Goal: Navigation & Orientation: Find specific page/section

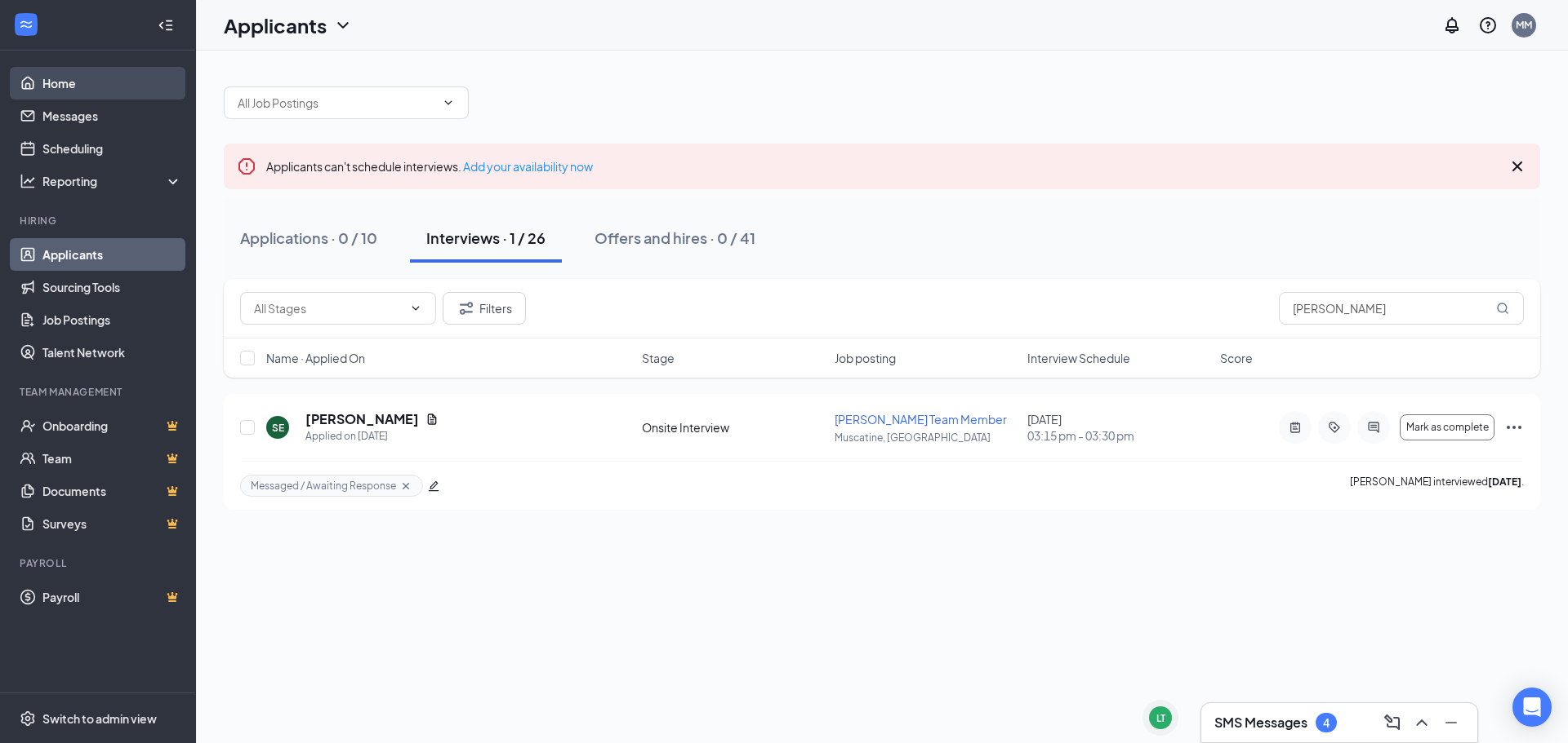
click at [109, 85] on link "Home" at bounding box center [112, 83] width 140 height 33
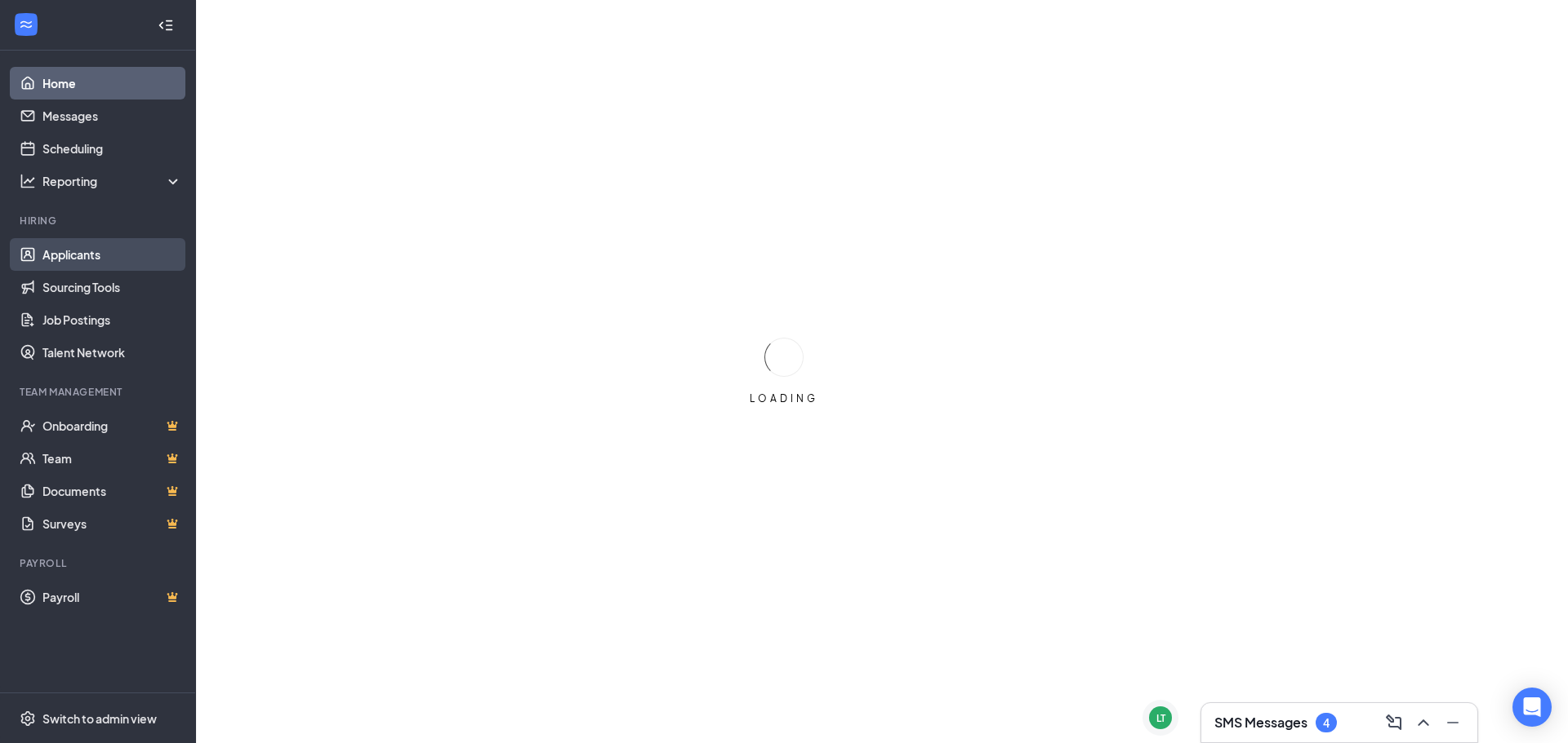
click at [144, 253] on link "Applicants" at bounding box center [112, 255] width 140 height 33
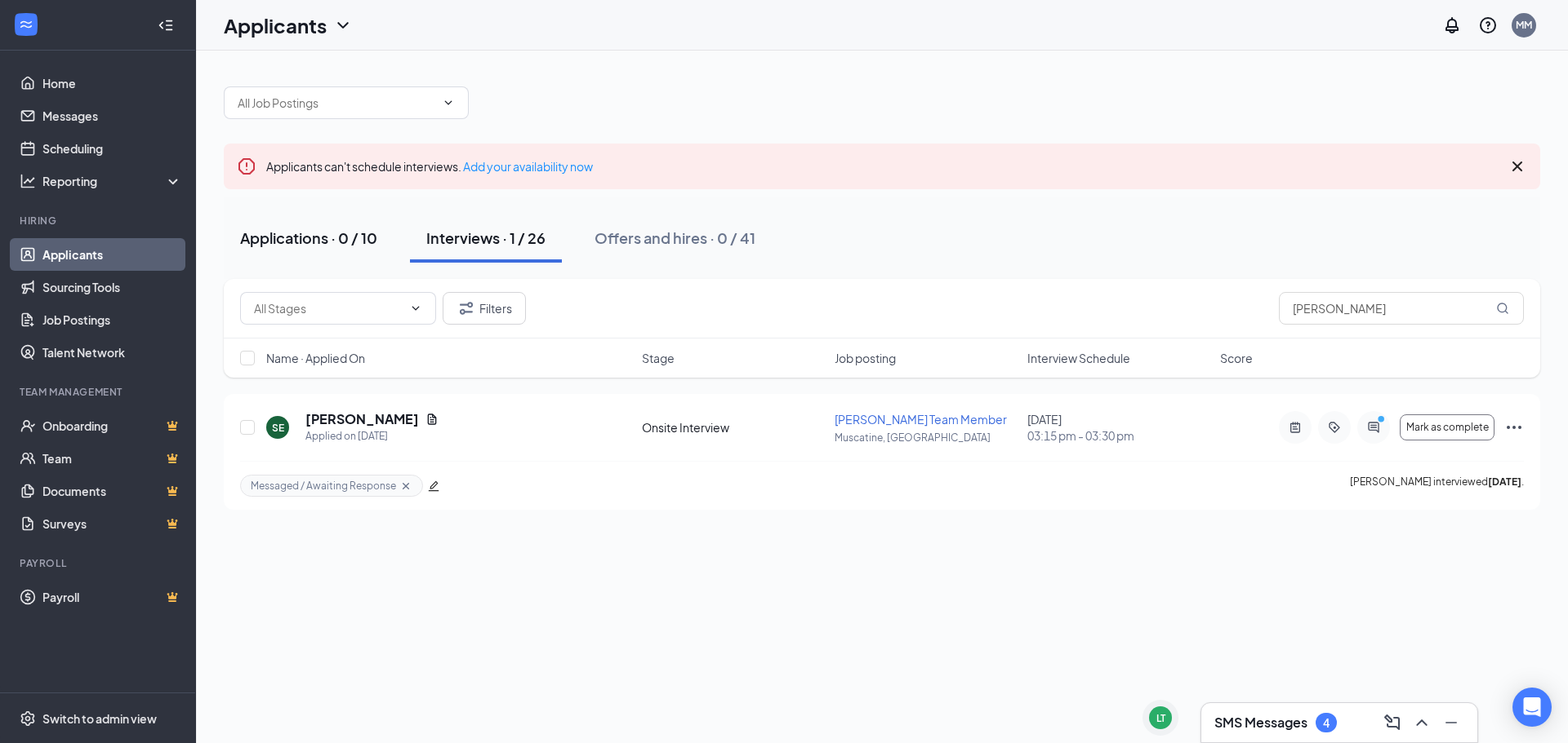
click at [325, 246] on div "Applications · 0 / 10" at bounding box center [309, 237] width 138 height 20
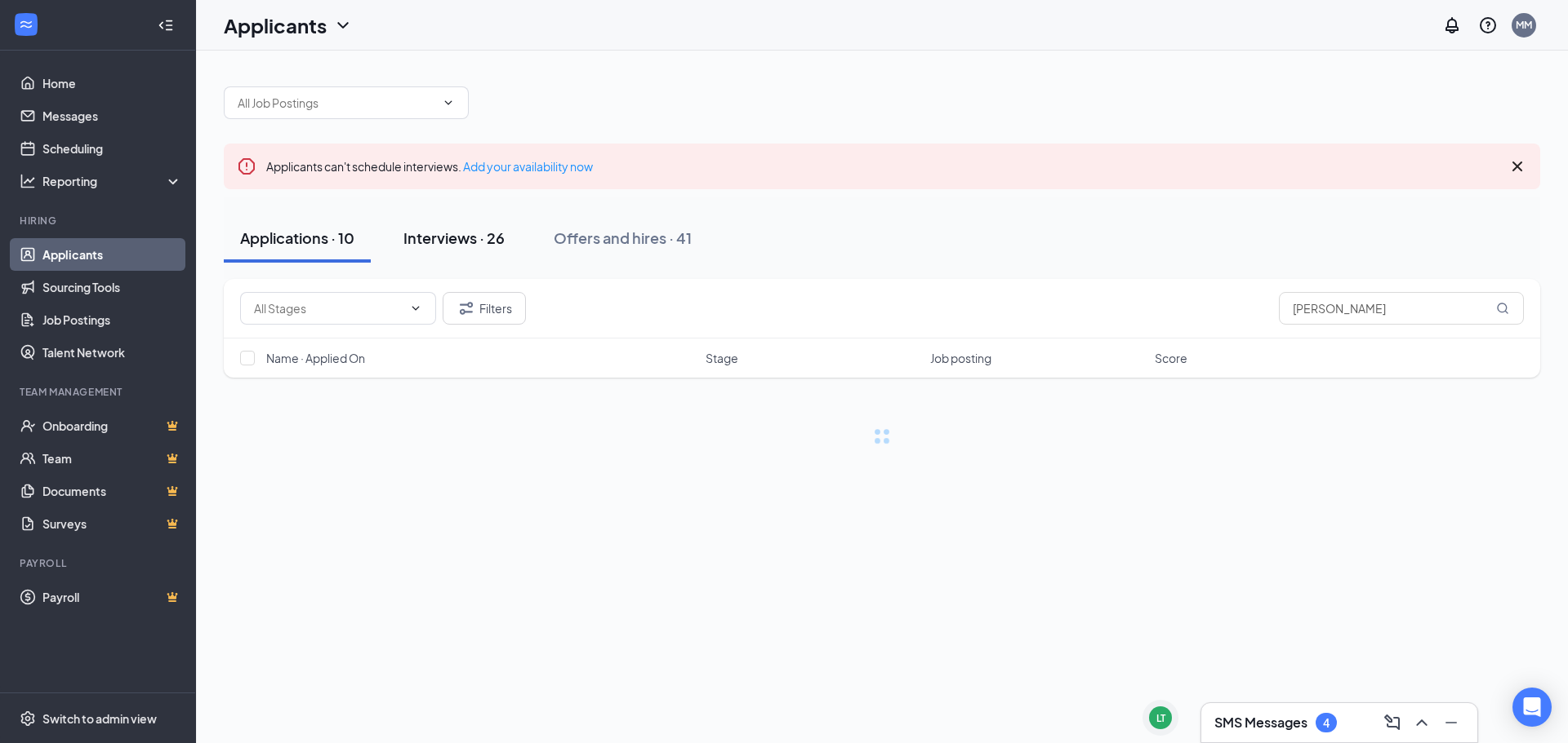
click at [471, 248] on button "Interviews · 26" at bounding box center [454, 238] width 134 height 49
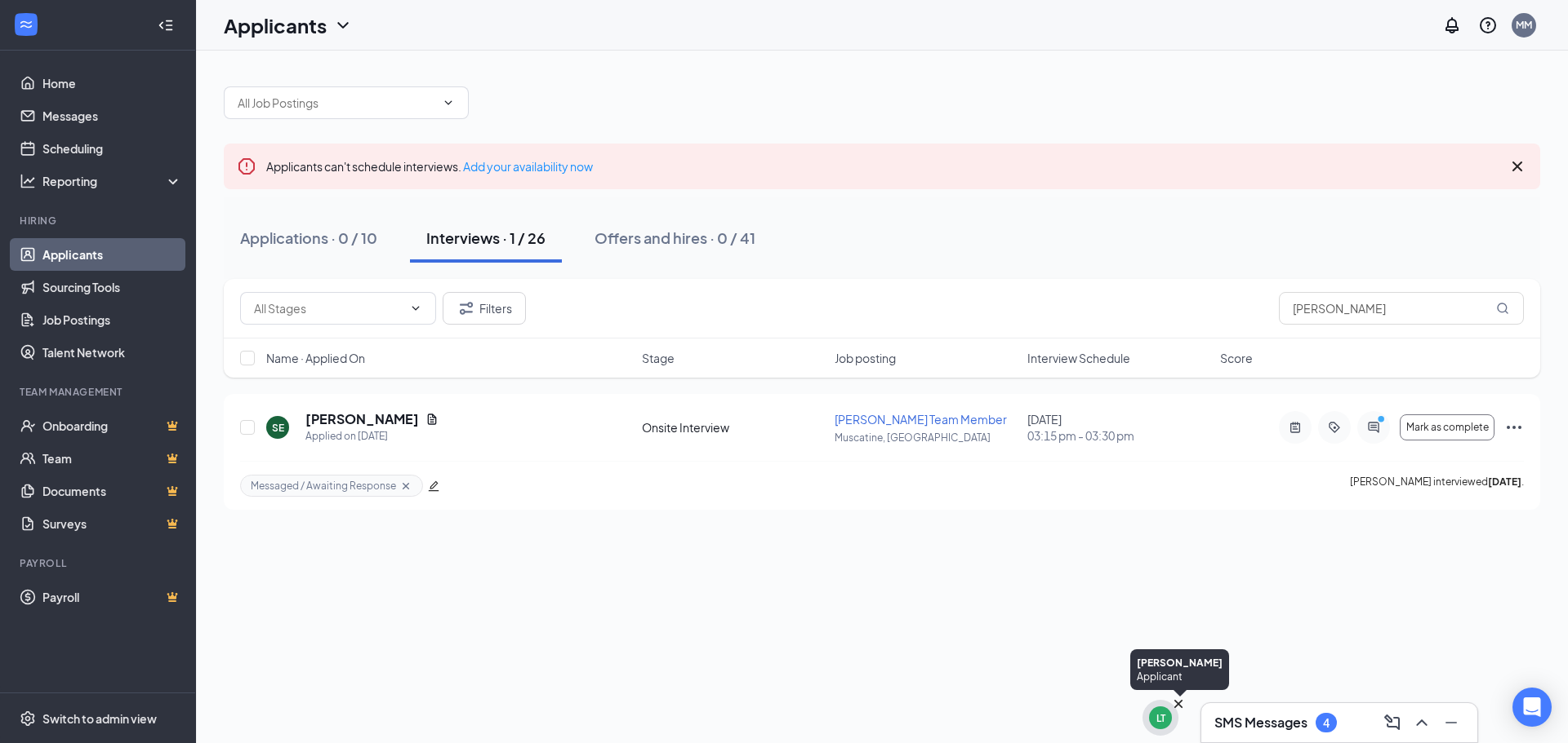
click at [1144, 710] on div "LT" at bounding box center [1160, 718] width 36 height 36
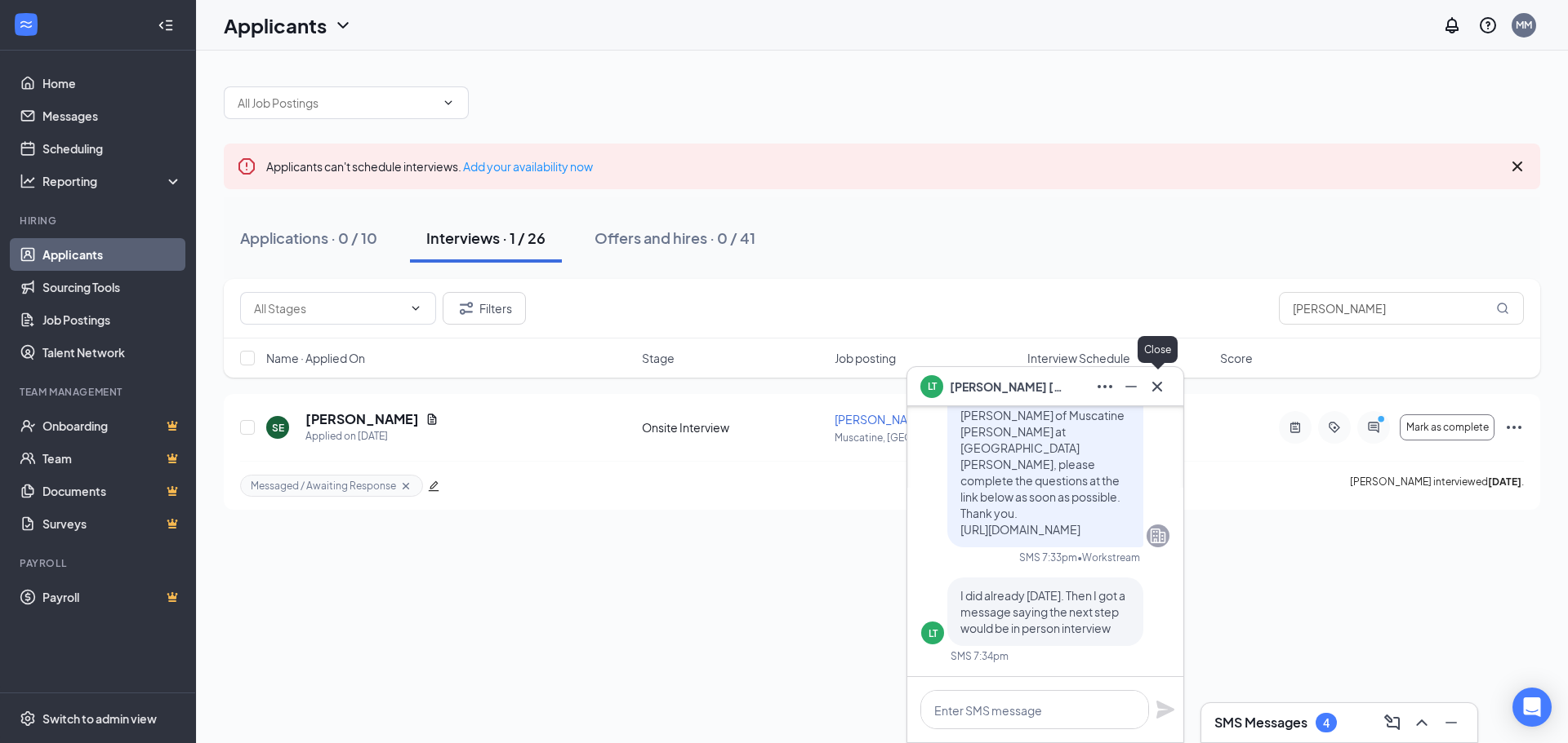
click at [1160, 387] on icon "Cross" at bounding box center [1157, 387] width 19 height 19
